Goal: Information Seeking & Learning: Learn about a topic

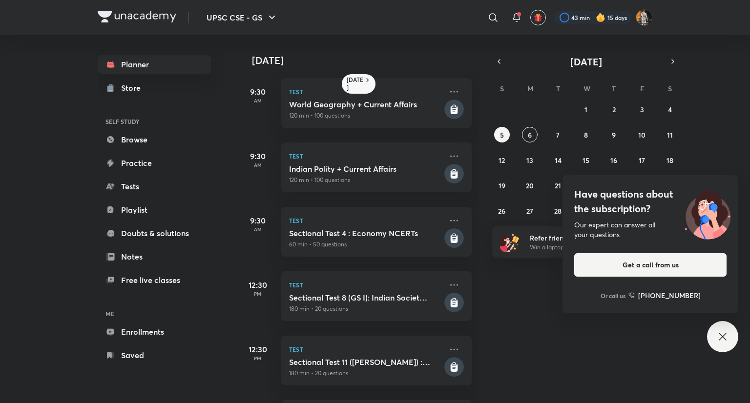
scroll to position [246, 0]
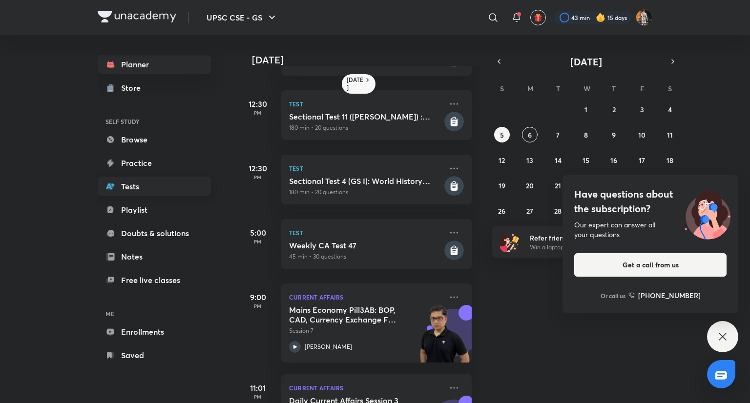
click at [130, 185] on link "Tests" at bounding box center [154, 187] width 113 height 20
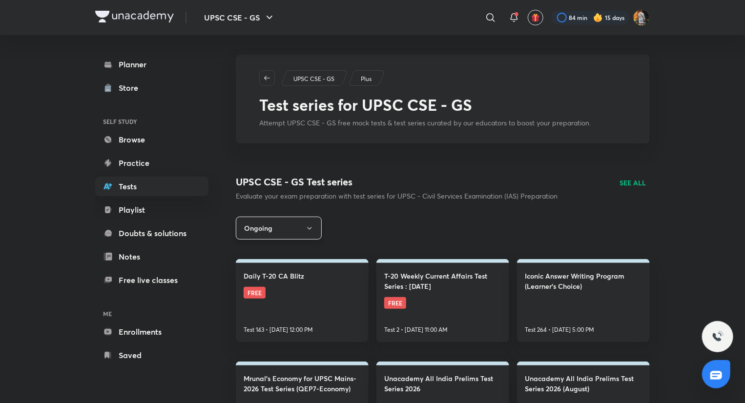
click at [291, 220] on button "Ongoing" at bounding box center [279, 228] width 86 height 23
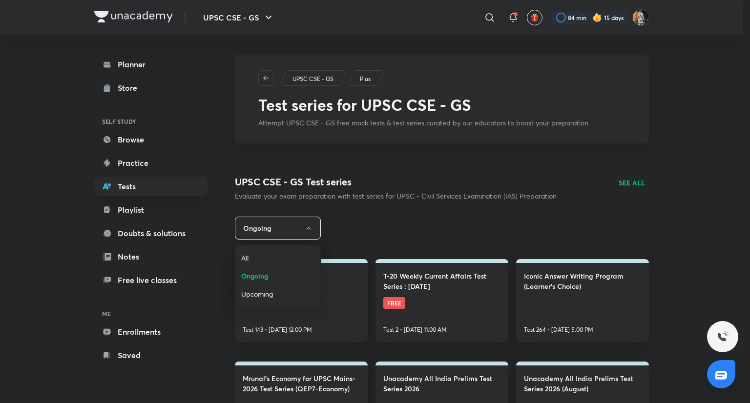
click at [265, 297] on span "Upcoming" at bounding box center [277, 294] width 73 height 10
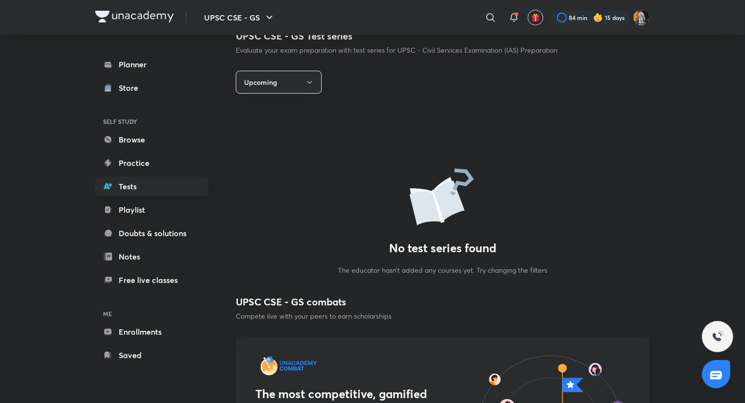
scroll to position [147, 0]
click at [303, 84] on button "Upcoming" at bounding box center [279, 81] width 86 height 23
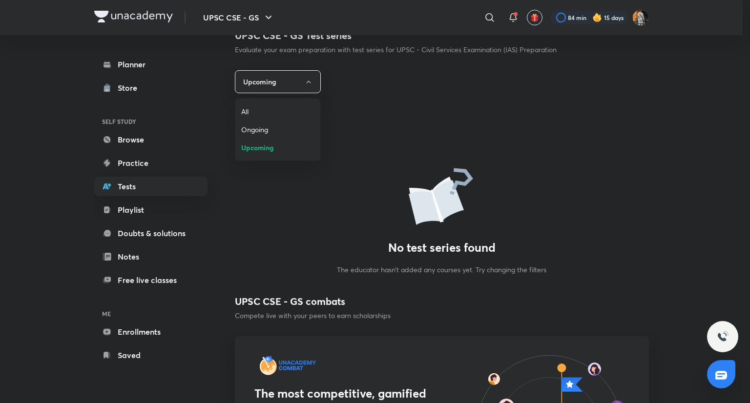
click at [283, 141] on li "Upcoming" at bounding box center [277, 148] width 85 height 18
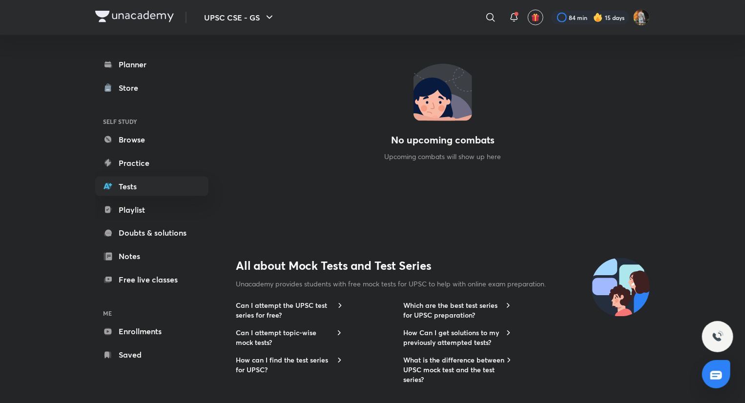
scroll to position [708, 0]
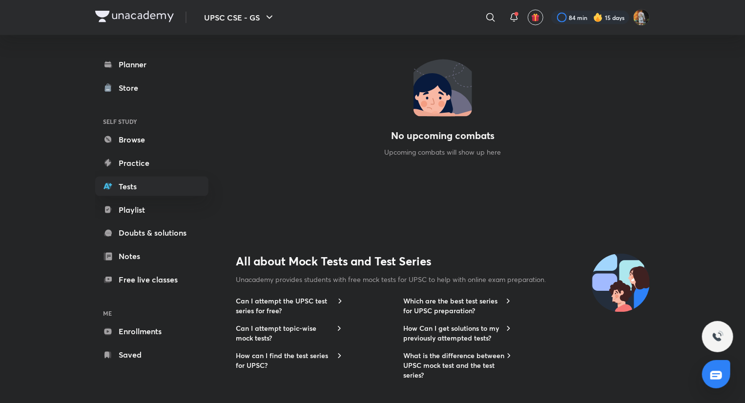
click at [135, 13] on img at bounding box center [134, 17] width 79 height 12
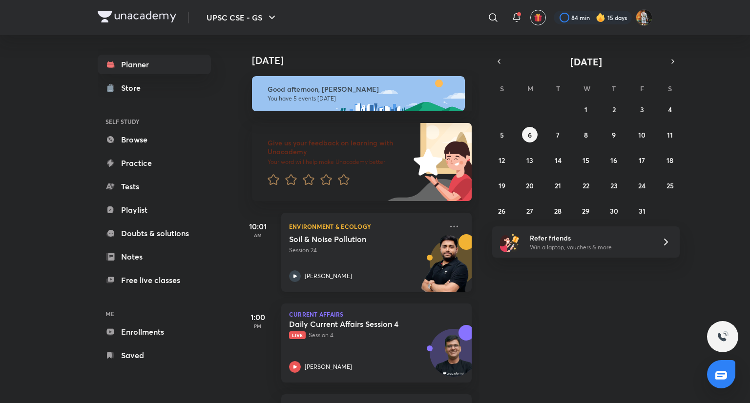
drag, startPoint x: 0, startPoint y: 0, endPoint x: 376, endPoint y: 274, distance: 465.6
click at [376, 274] on div "[PERSON_NAME]" at bounding box center [365, 277] width 153 height 12
